Goal: Information Seeking & Learning: Understand process/instructions

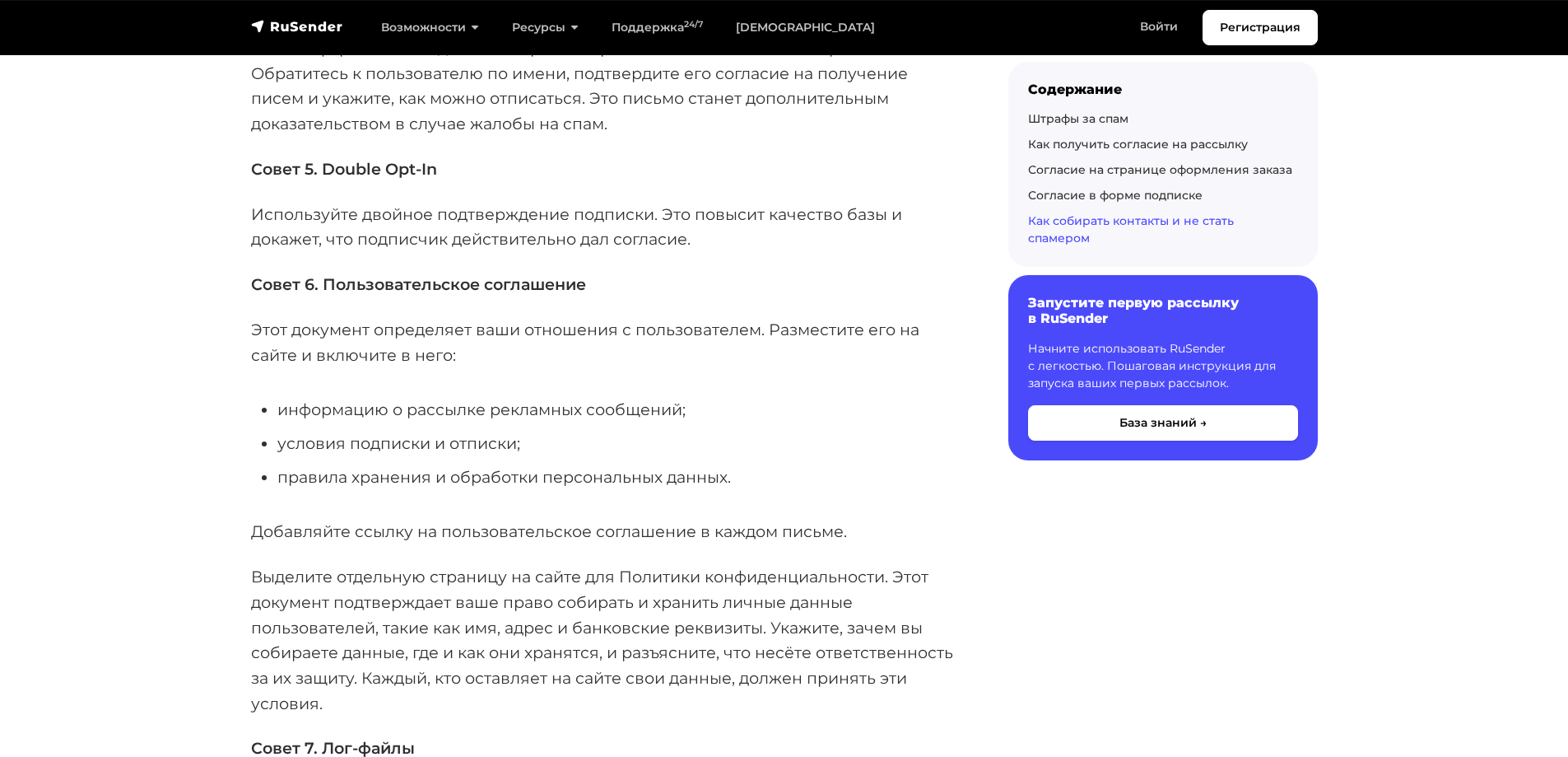
scroll to position [5434, 0]
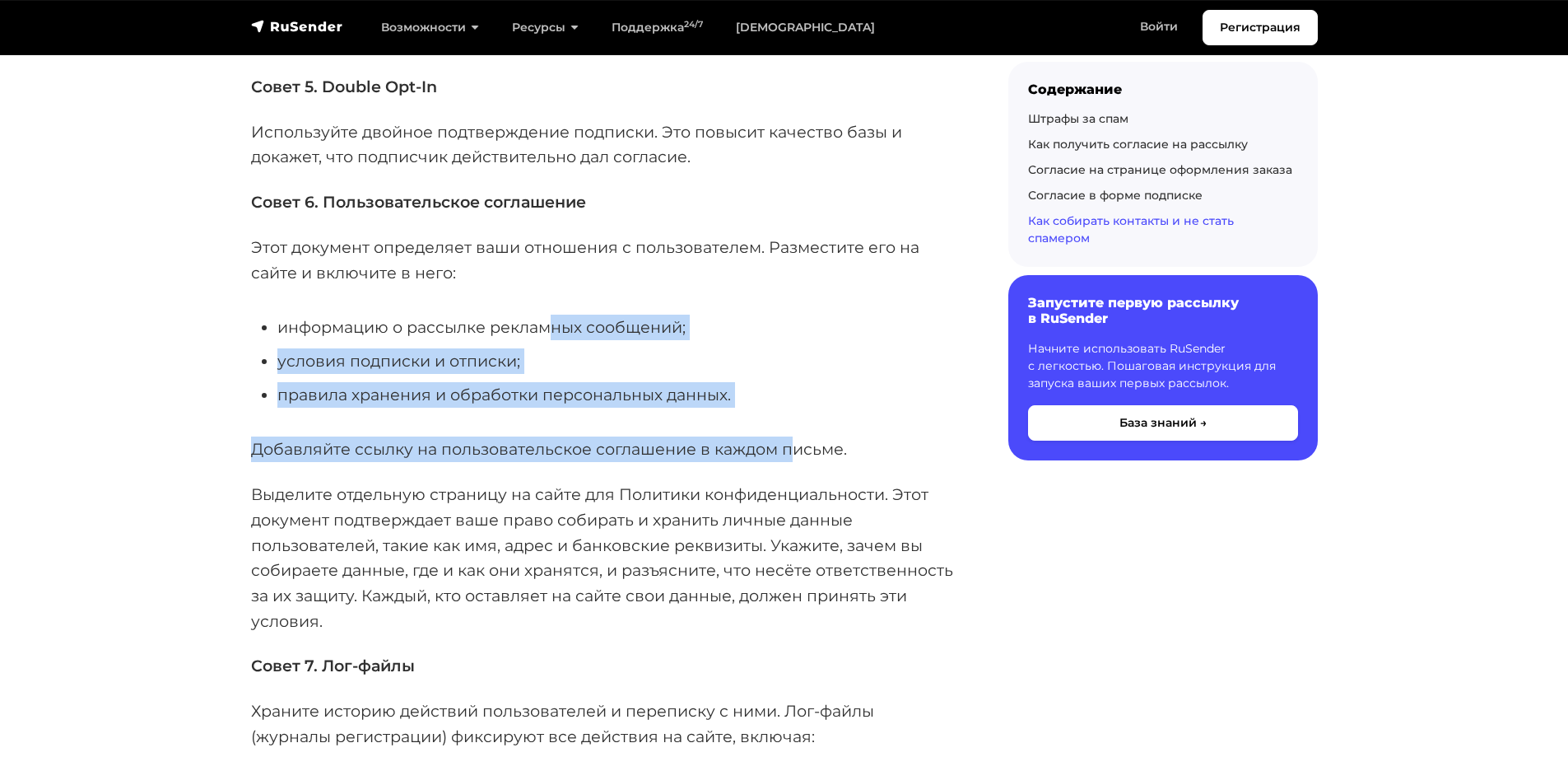
drag, startPoint x: 554, startPoint y: 302, endPoint x: 795, endPoint y: 411, distance: 264.5
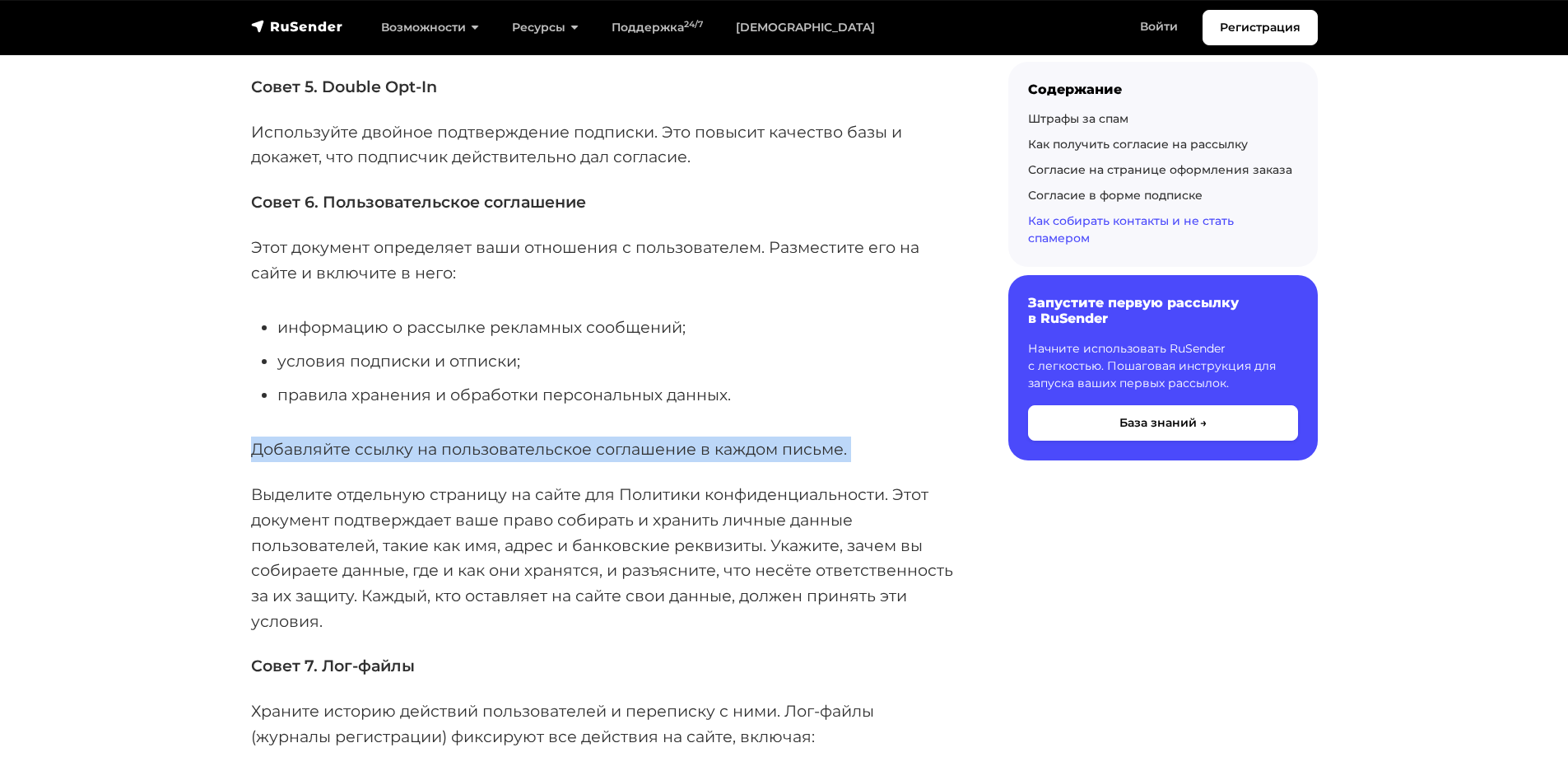
click at [784, 441] on p "Добавляйте ссылку на пользовательское соглашение в каждом письме." at bounding box center [603, 449] width 705 height 26
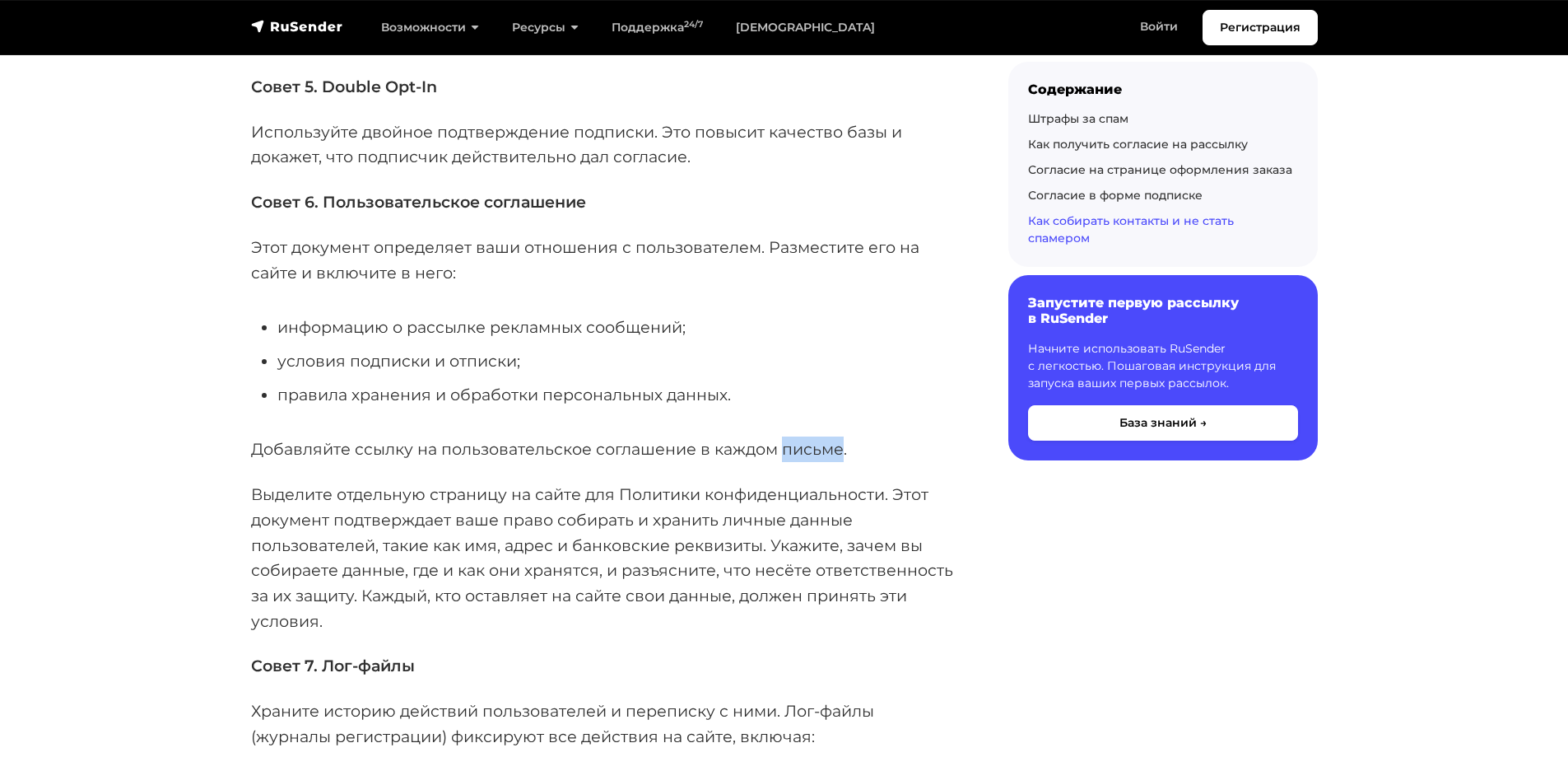
click at [784, 441] on p "Добавляйте ссылку на пользовательское соглашение в каждом письме." at bounding box center [603, 449] width 705 height 26
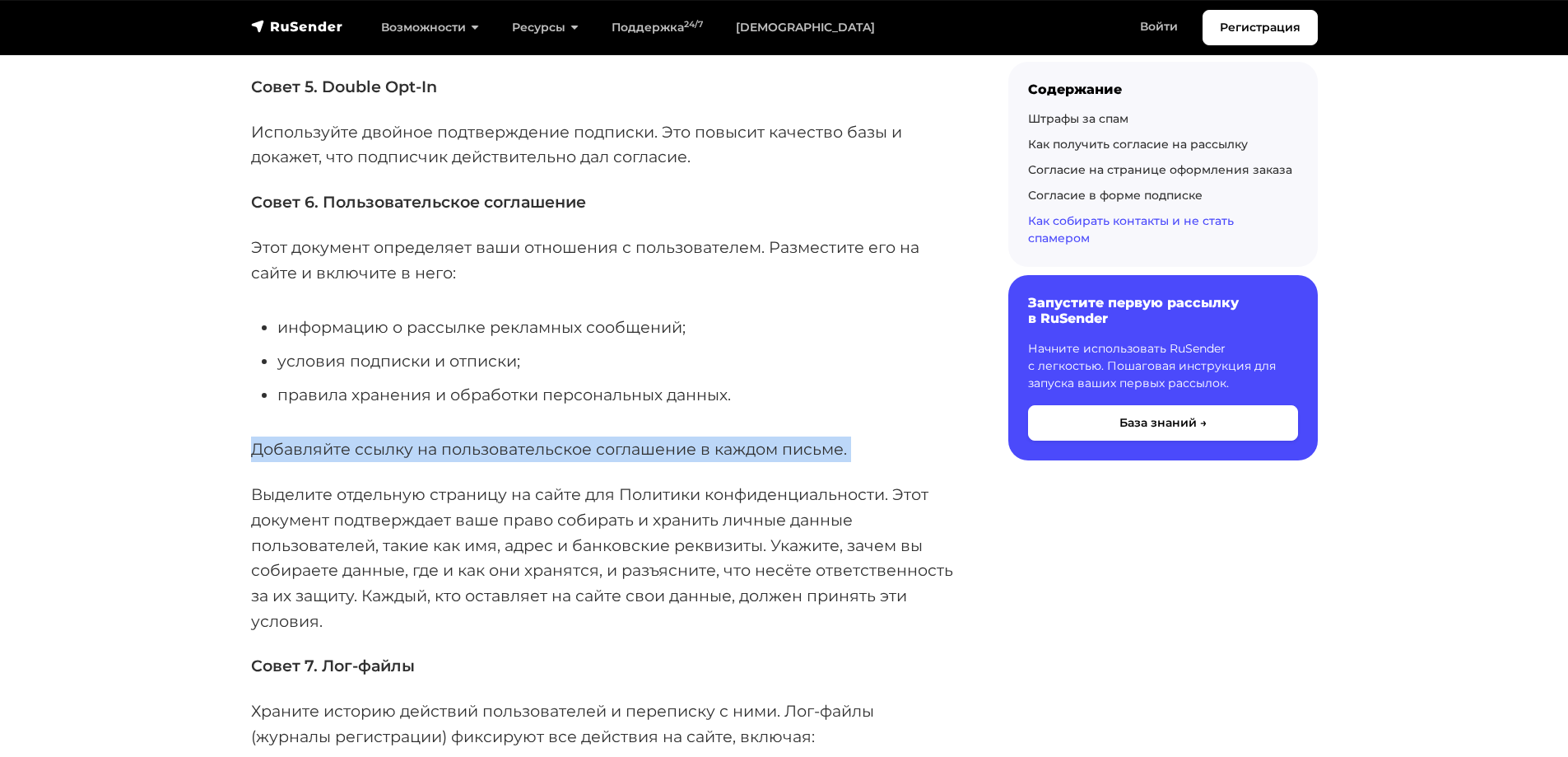
click at [784, 441] on p "Добавляйте ссылку на пользовательское соглашение в каждом письме." at bounding box center [603, 449] width 705 height 26
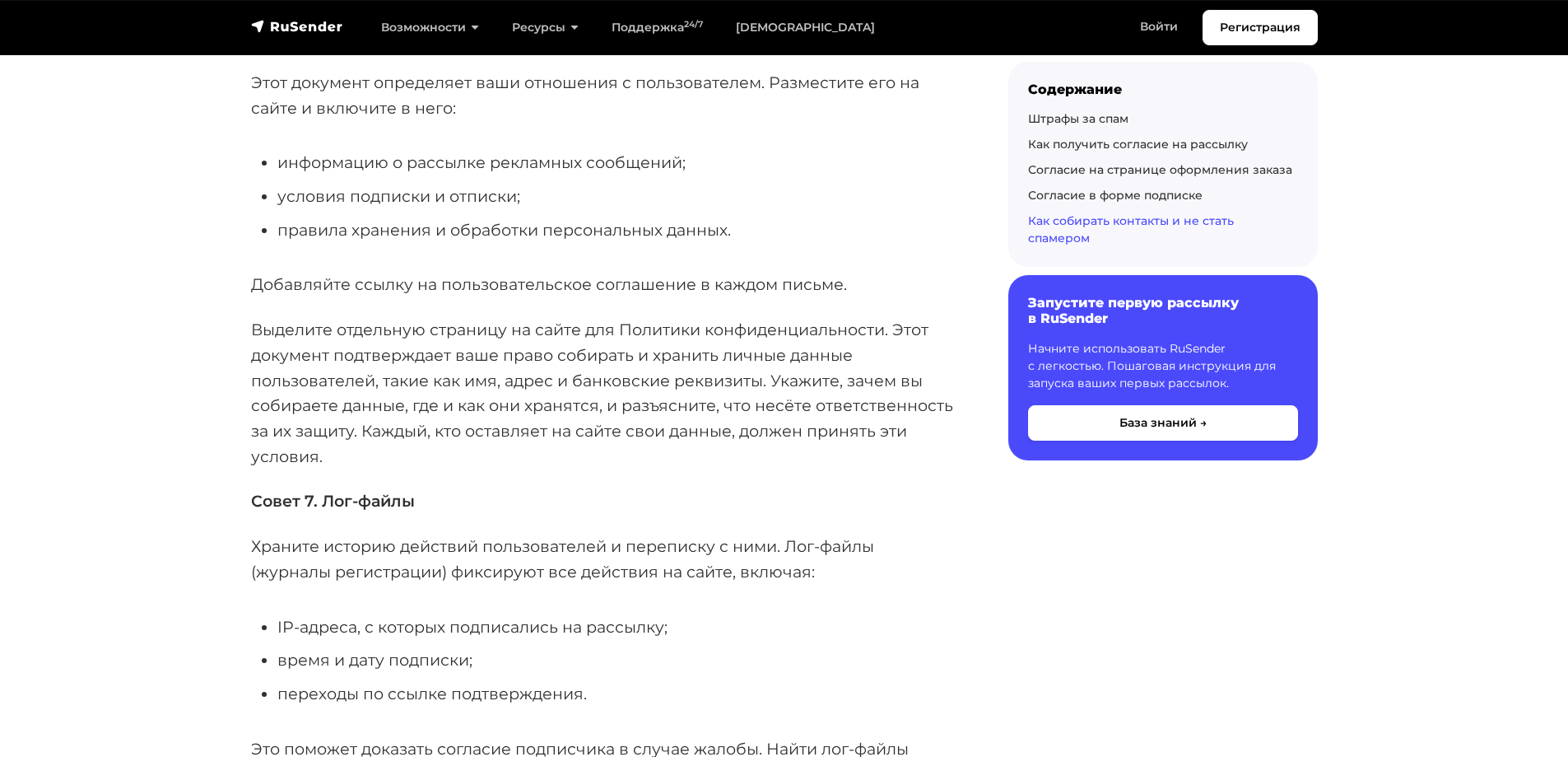
click at [784, 441] on p "Выделите отдельную страницу на сайте для Политики конфиденциальности. Этот доку…" at bounding box center [603, 393] width 705 height 152
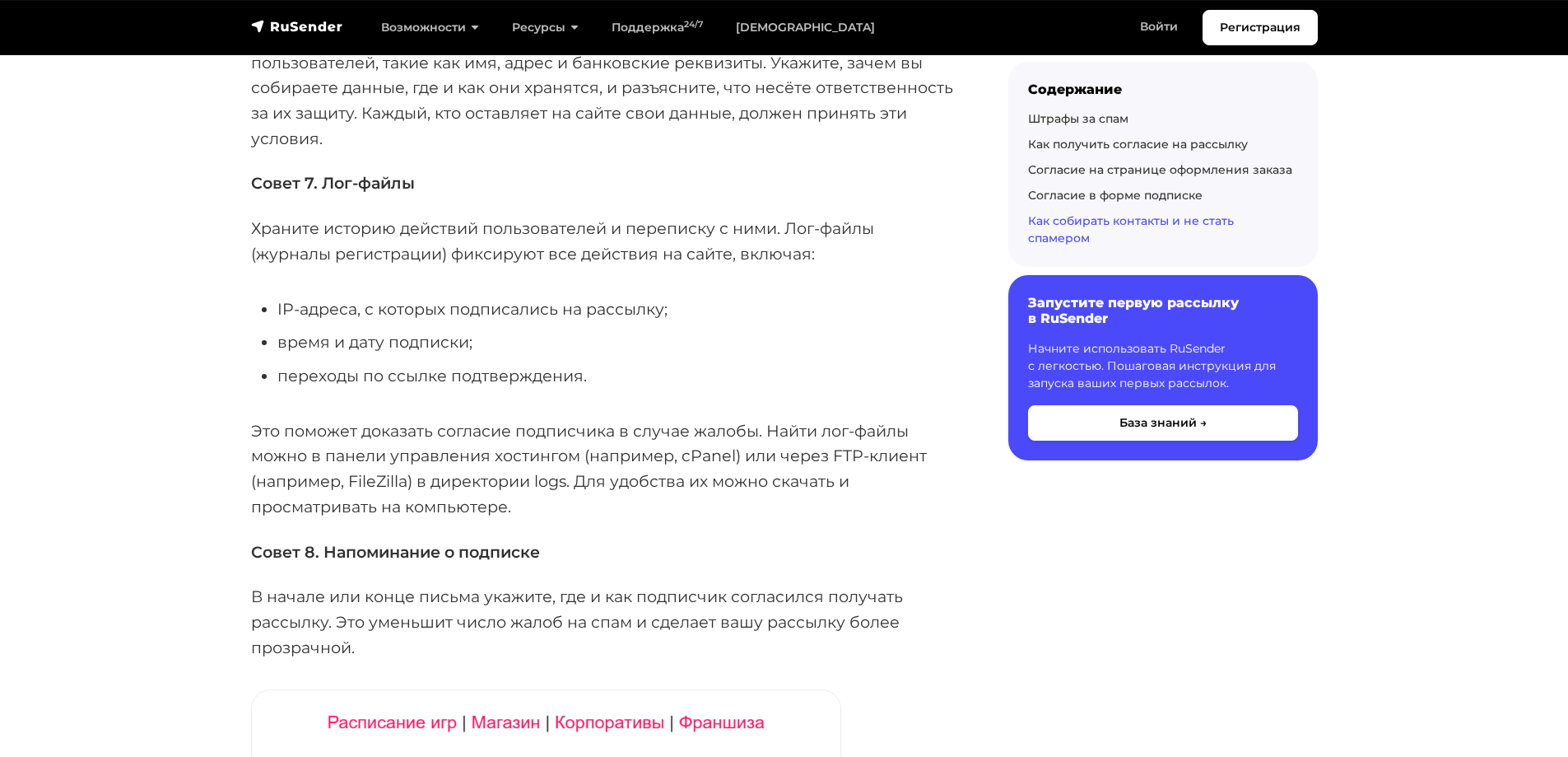
scroll to position [5928, 0]
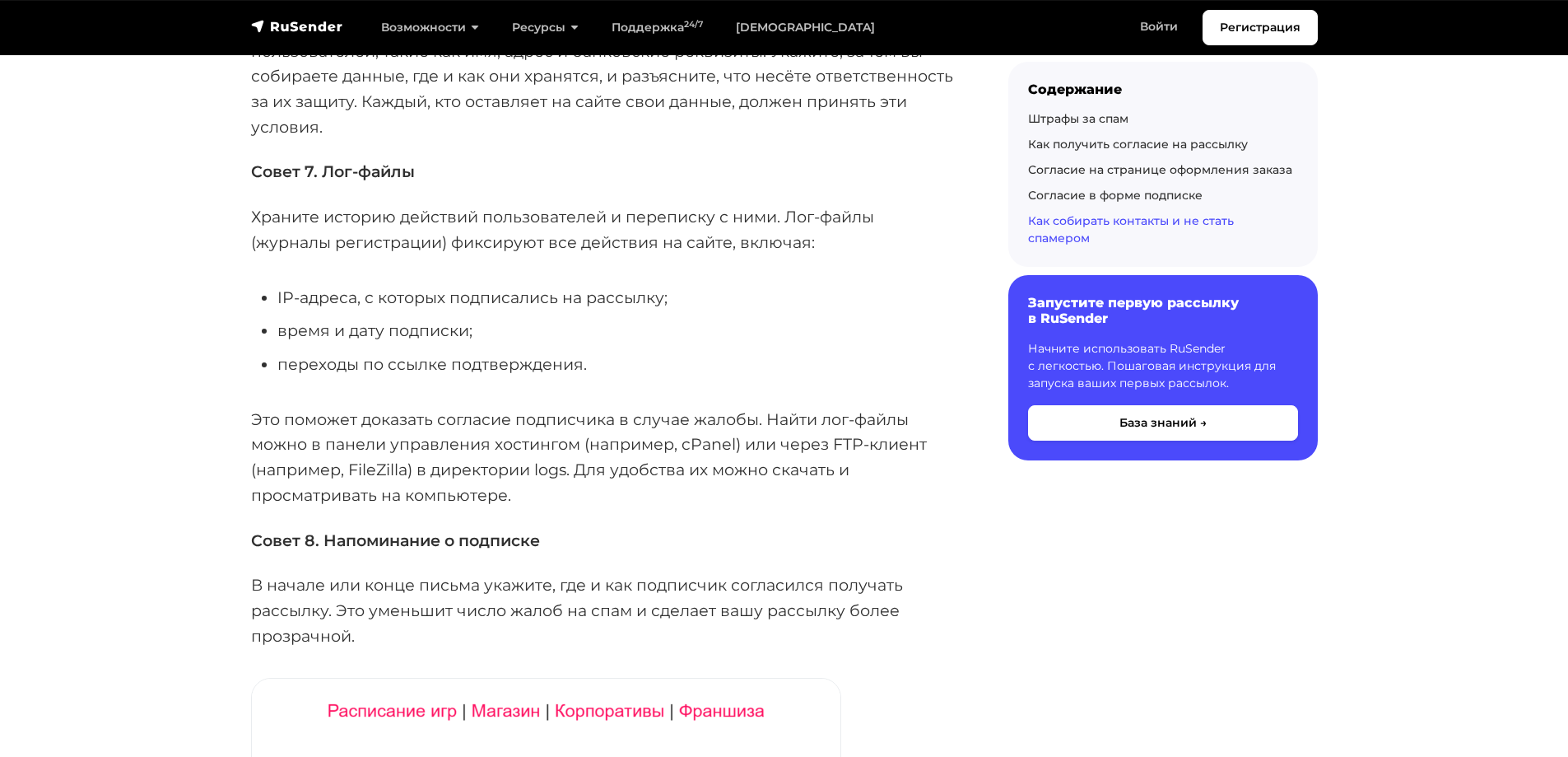
click at [784, 439] on p "Это поможет доказать согласие подписчика в случае жалобы. Найти лог-файлы можно…" at bounding box center [603, 457] width 705 height 102
click at [313, 214] on p "Храните историю действий пользователей и переписку с ними. Лог-файлы (журналы р…" at bounding box center [603, 229] width 705 height 50
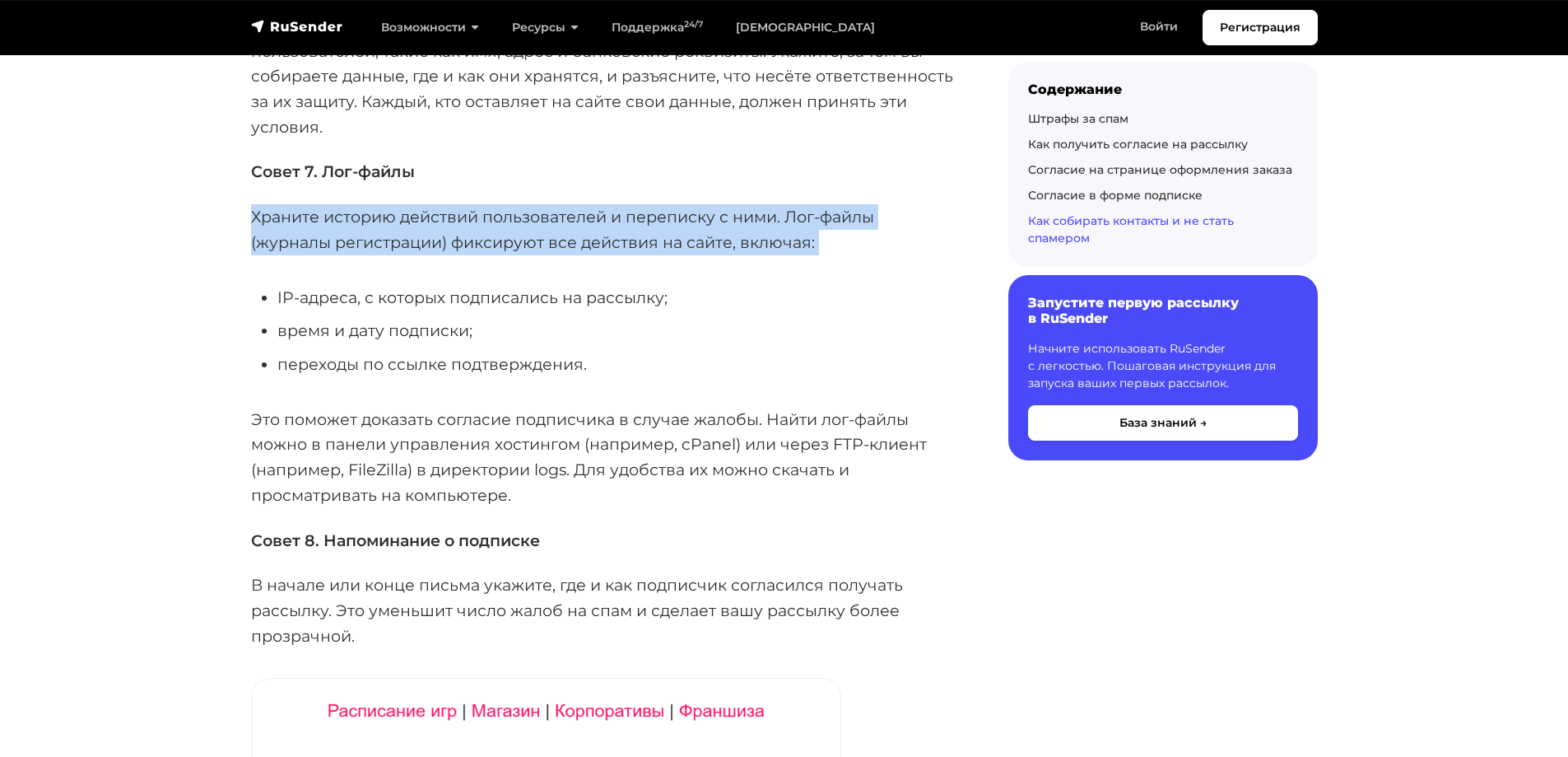
click at [313, 214] on p "Храните историю действий пользователей и переписку с ними. Лог-файлы (журналы р…" at bounding box center [603, 229] width 705 height 50
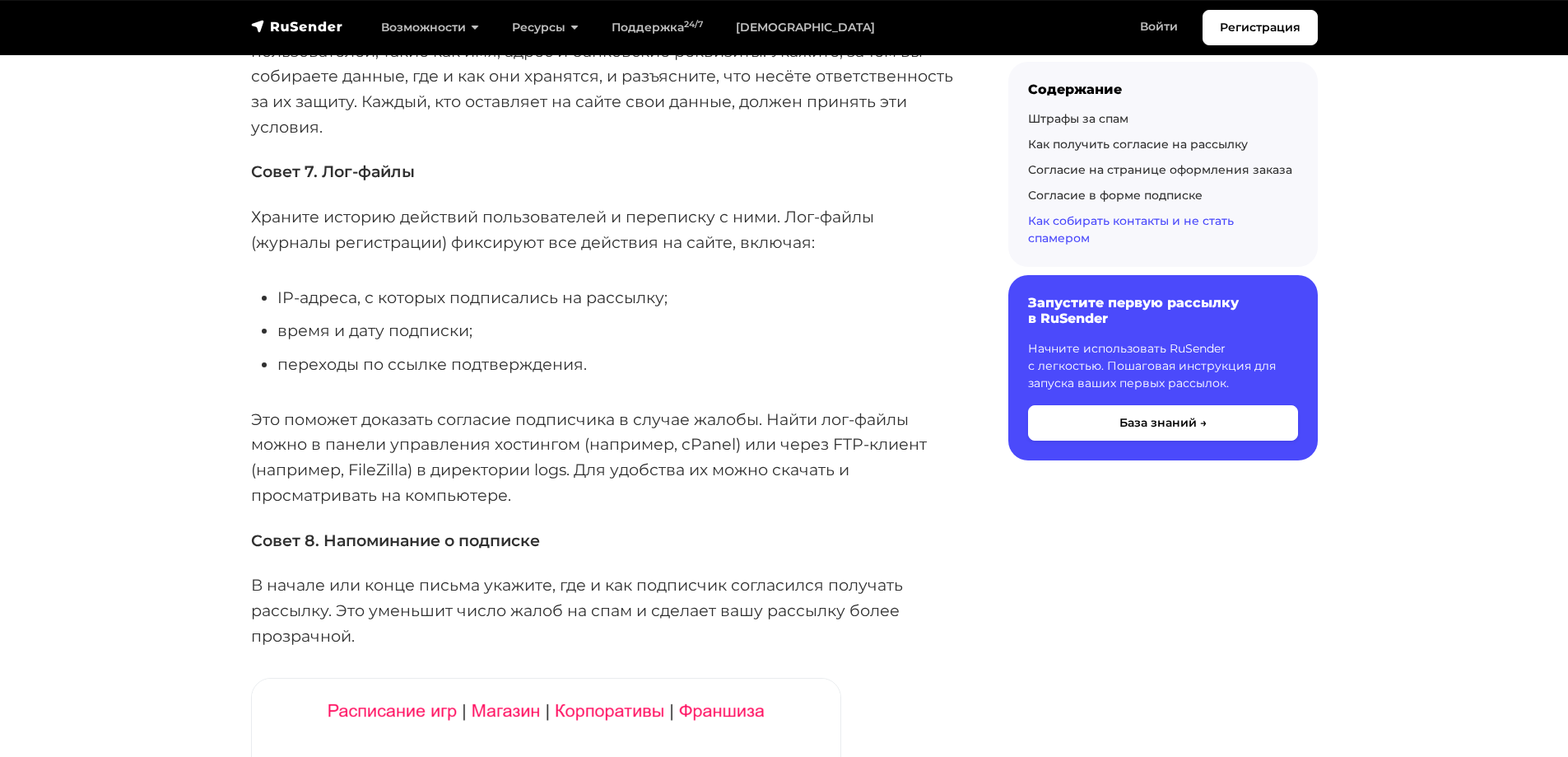
click at [497, 327] on li "время и дату подписки;" at bounding box center [616, 330] width 678 height 26
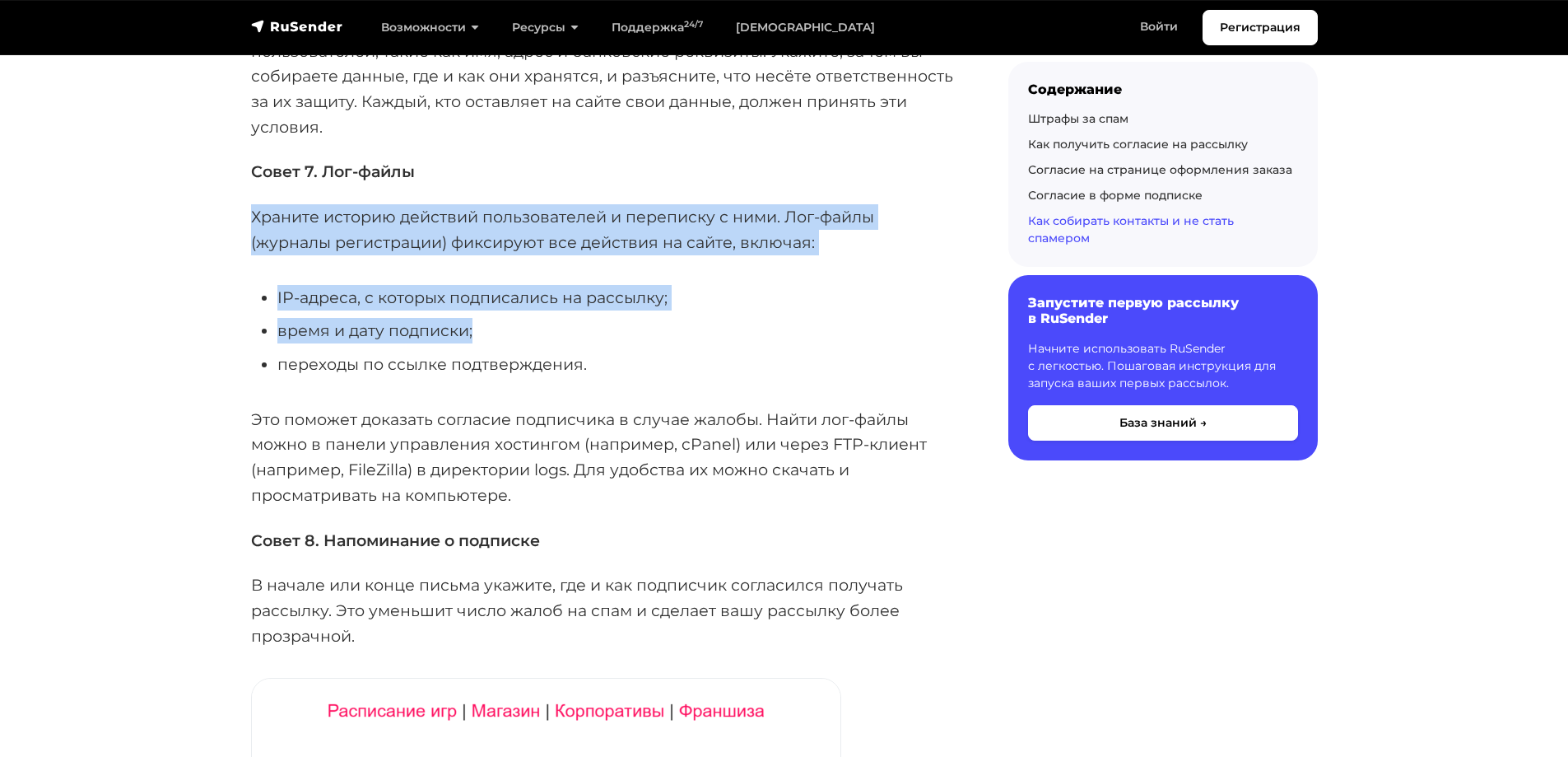
drag, startPoint x: 494, startPoint y: 333, endPoint x: 252, endPoint y: 203, distance: 274.7
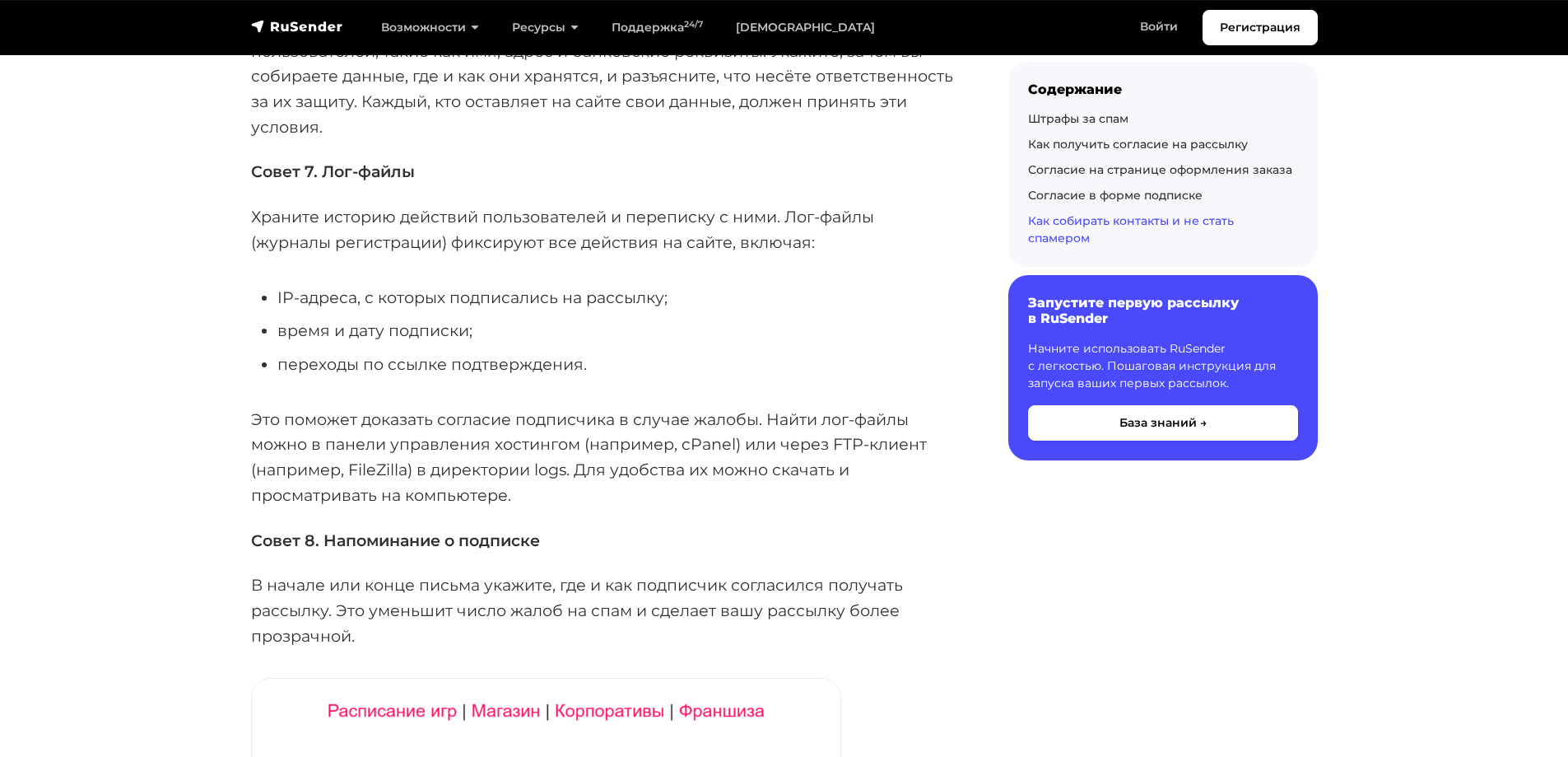
drag, startPoint x: 570, startPoint y: 338, endPoint x: 654, endPoint y: 243, distance: 126.8
click at [569, 337] on li "время и дату подписки;" at bounding box center [616, 330] width 678 height 26
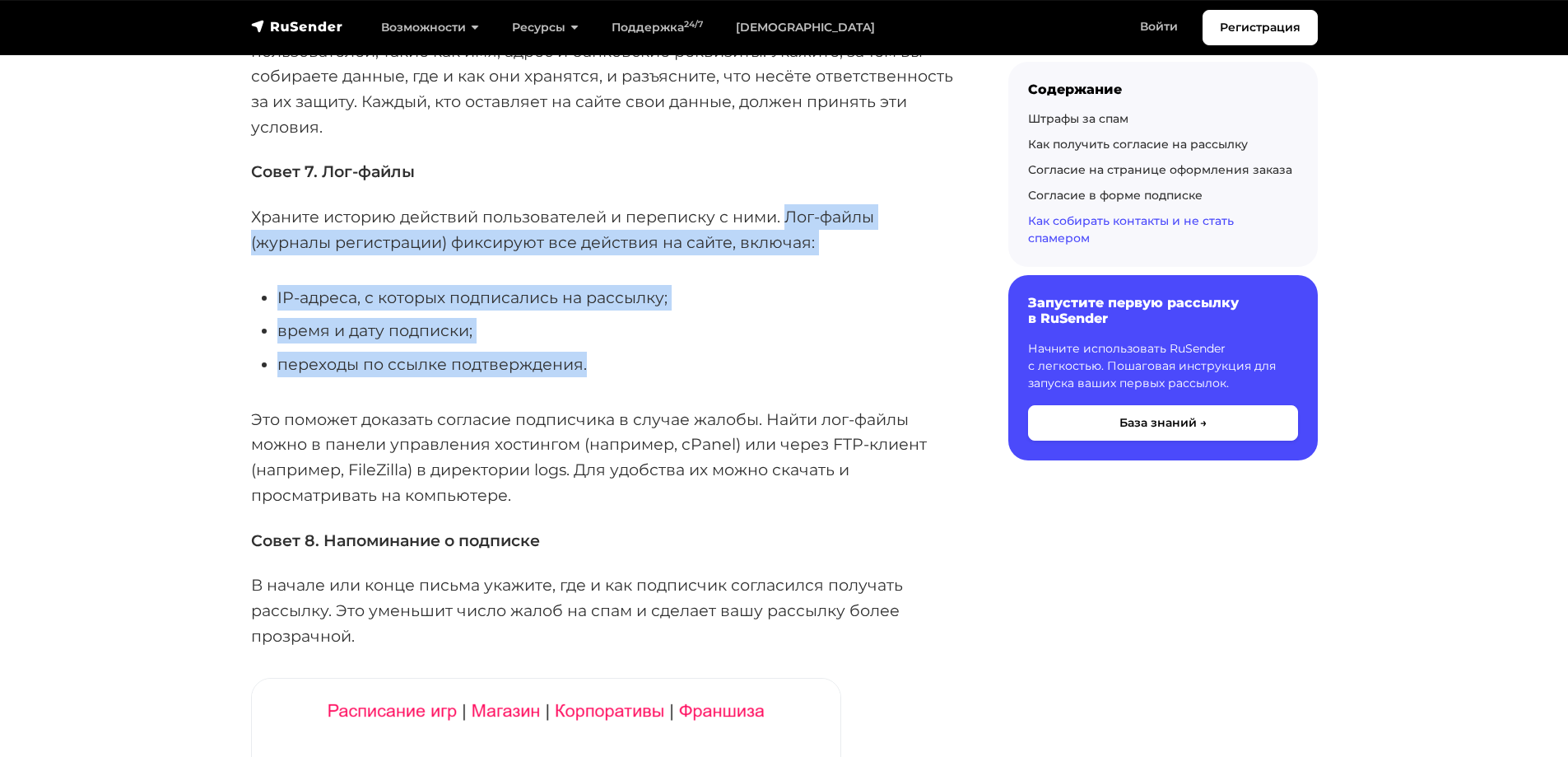
drag, startPoint x: 788, startPoint y: 213, endPoint x: 716, endPoint y: 347, distance: 152.1
copy div "Лог-файлы (журналы регистрации) фиксируют все действия на сайте, включая: IP-ад…"
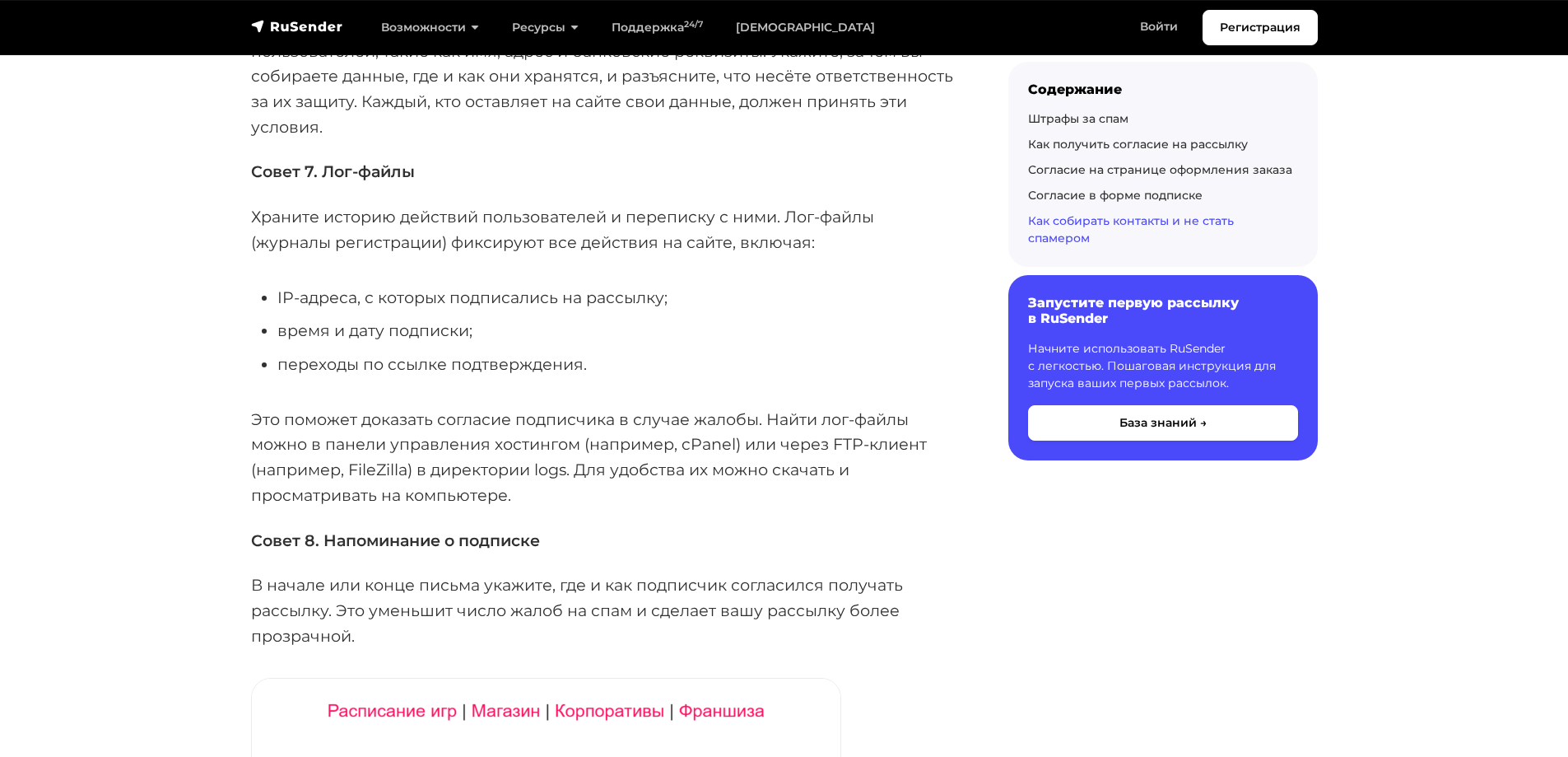
click at [394, 206] on p "Храните историю действий пользователей и переписку с ними. Лог-файлы (журналы р…" at bounding box center [603, 229] width 705 height 50
